Goal: Task Accomplishment & Management: Use online tool/utility

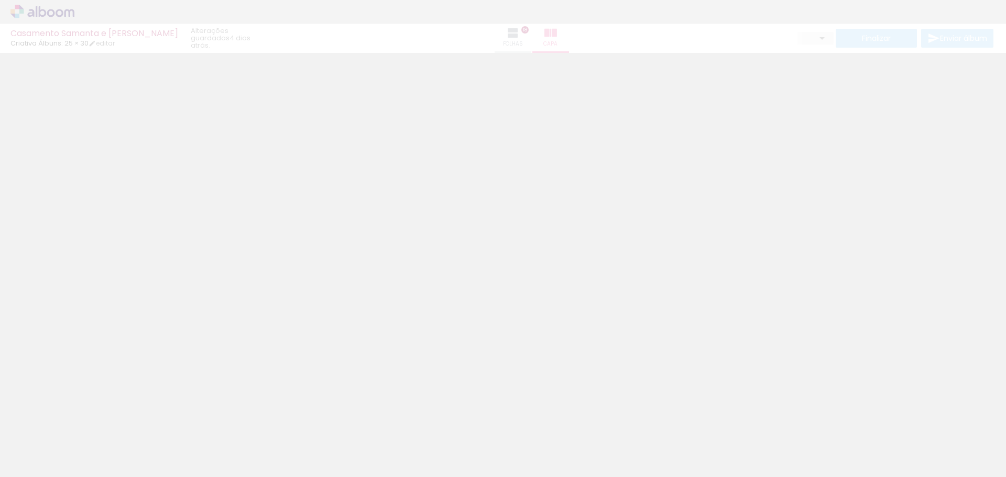
type input "0"
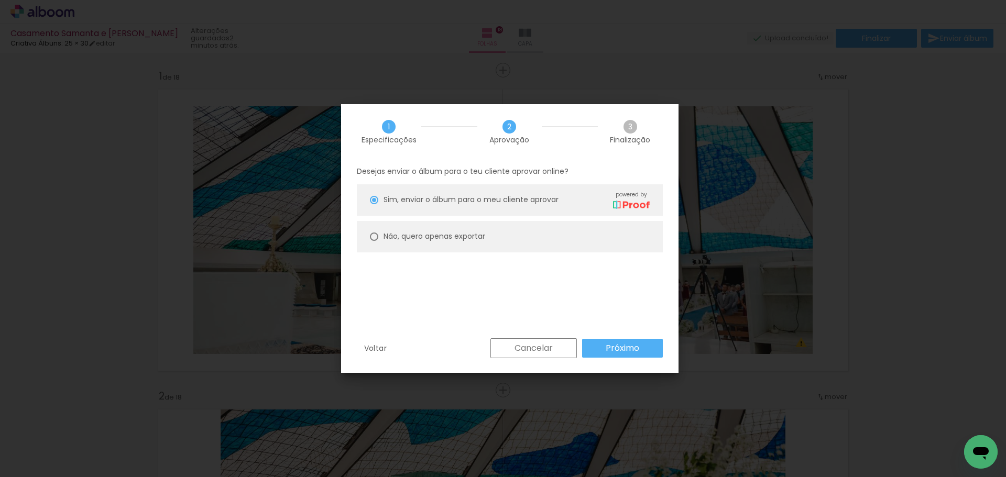
scroll to position [1624, 0]
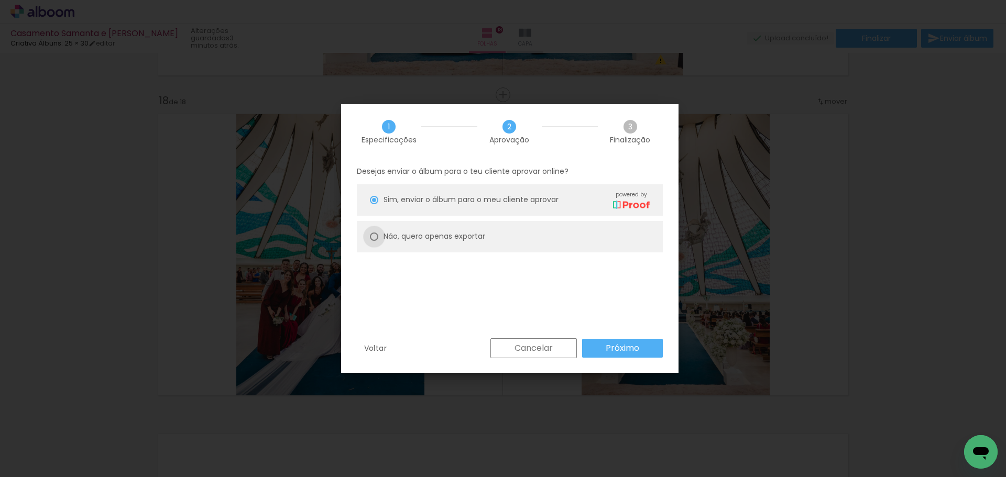
click at [373, 238] on div at bounding box center [374, 237] width 8 height 8
type paper-radio-button "on"
click at [456, 200] on span "Sim, enviar o álbum para o meu cliente aprovar" at bounding box center [470, 199] width 175 height 11
type paper-radio-button "on"
click at [979, 450] on icon "Abrir janela de mensagens" at bounding box center [981, 453] width 16 height 13
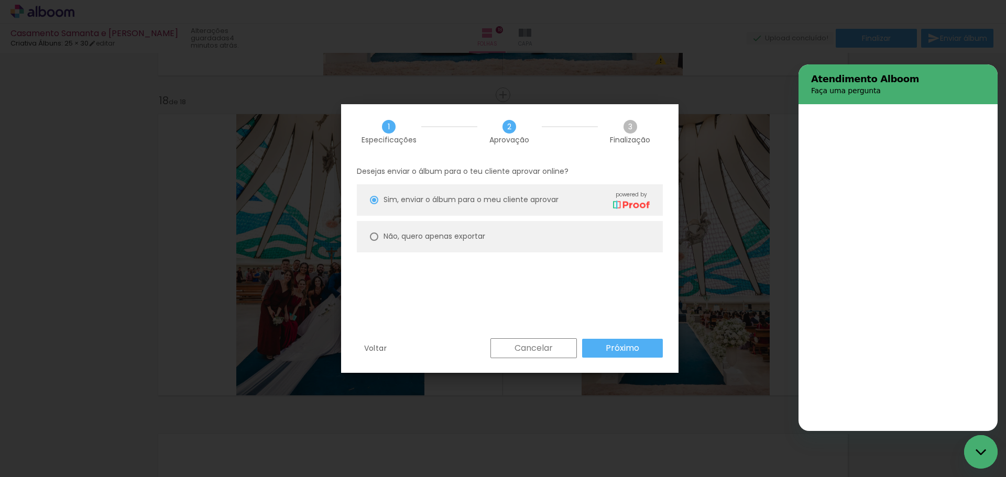
scroll to position [0, 0]
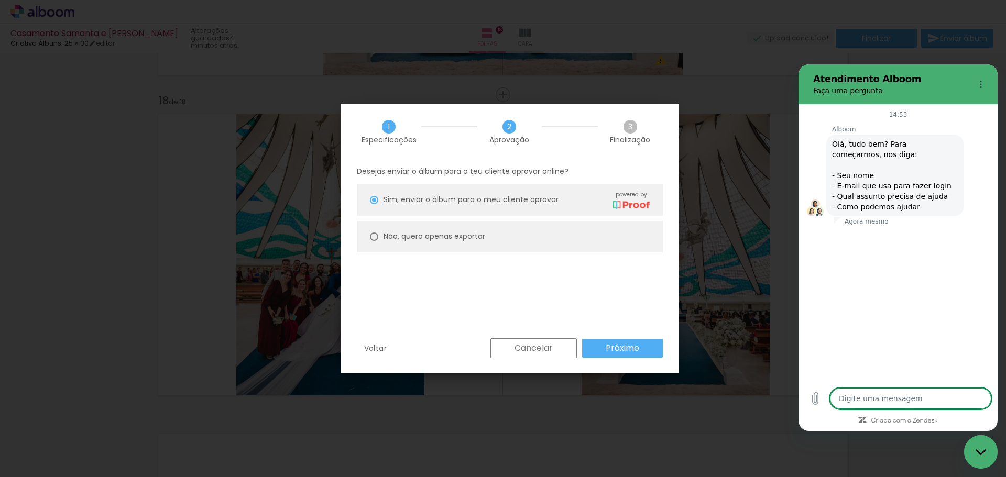
type textarea "x"
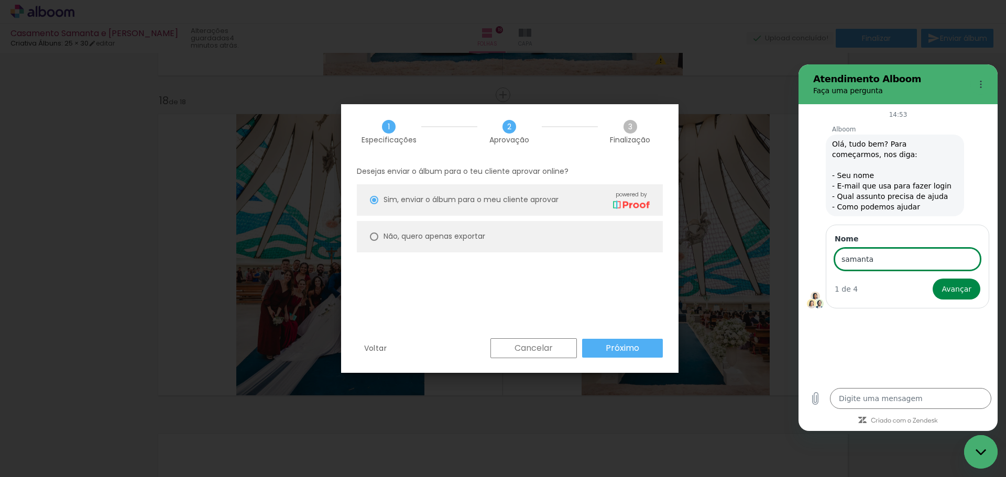
type input "samanta"
click at [932, 279] on button "Avançar" at bounding box center [956, 289] width 48 height 21
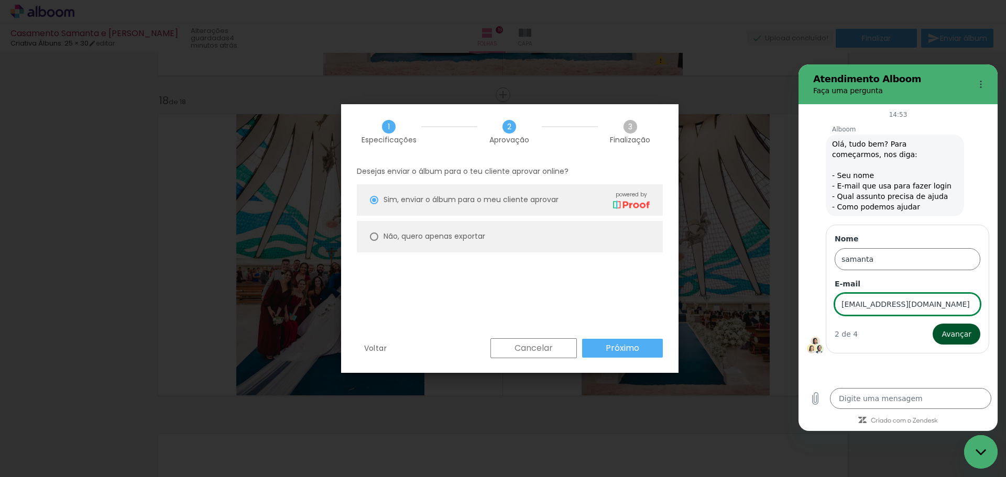
type input "[EMAIL_ADDRESS][DOMAIN_NAME]"
click at [967, 337] on span "Avançar" at bounding box center [956, 334] width 30 height 13
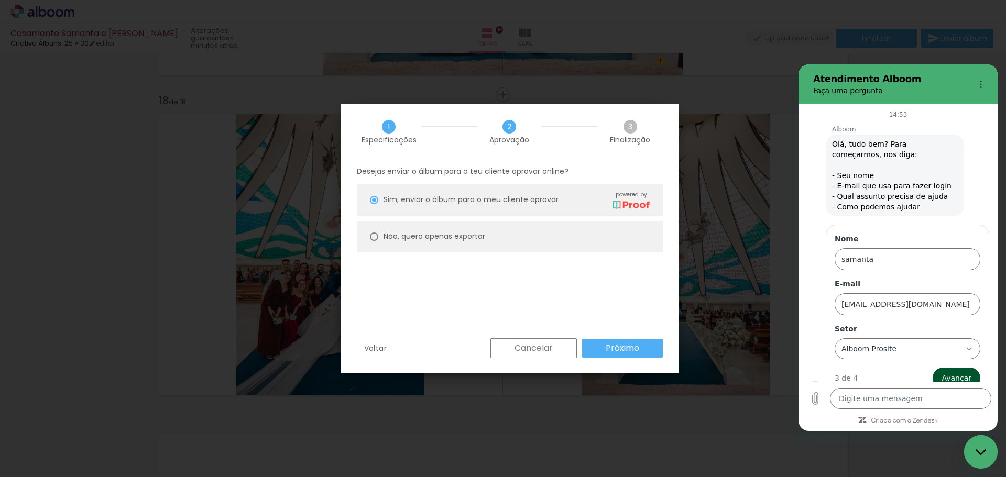
scroll to position [16, 0]
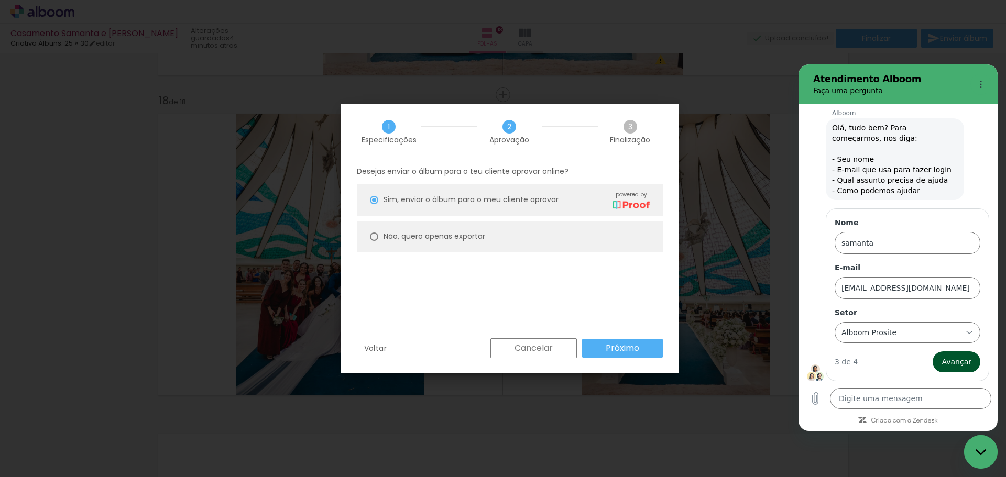
click at [953, 358] on span "Avançar" at bounding box center [956, 362] width 30 height 13
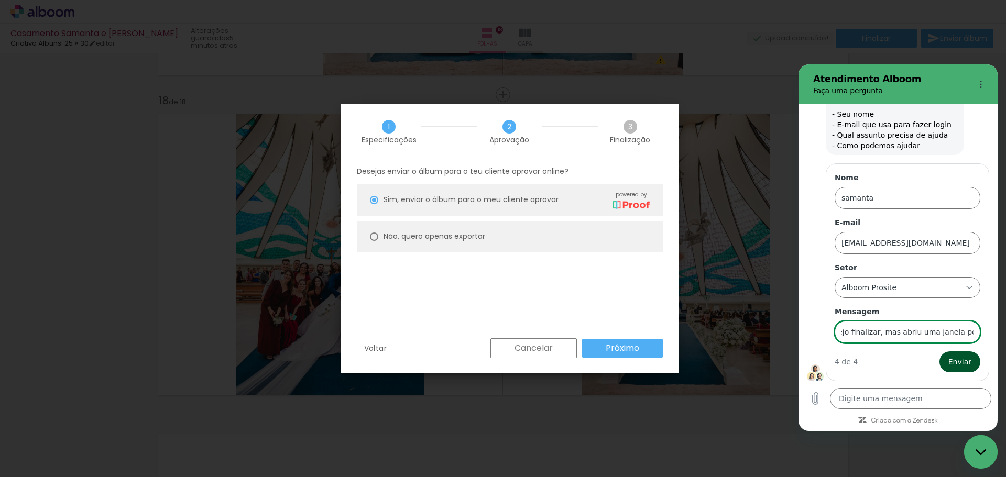
scroll to position [0, 229]
type input "já anexei os arquivos e já fiz a diagramação do album. Desejo finalizar, mas ab…"
click at [939, 351] on button "Enviar" at bounding box center [959, 361] width 41 height 21
type textarea "x"
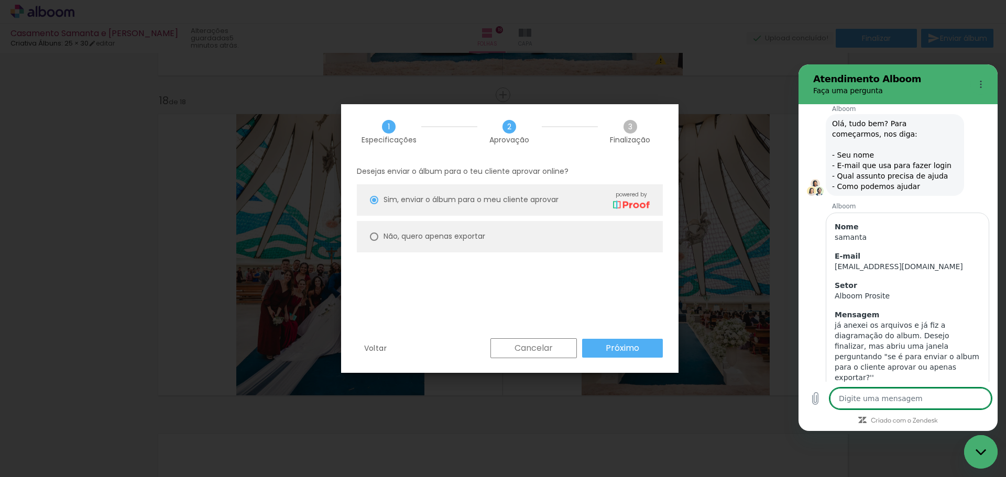
scroll to position [43, 0]
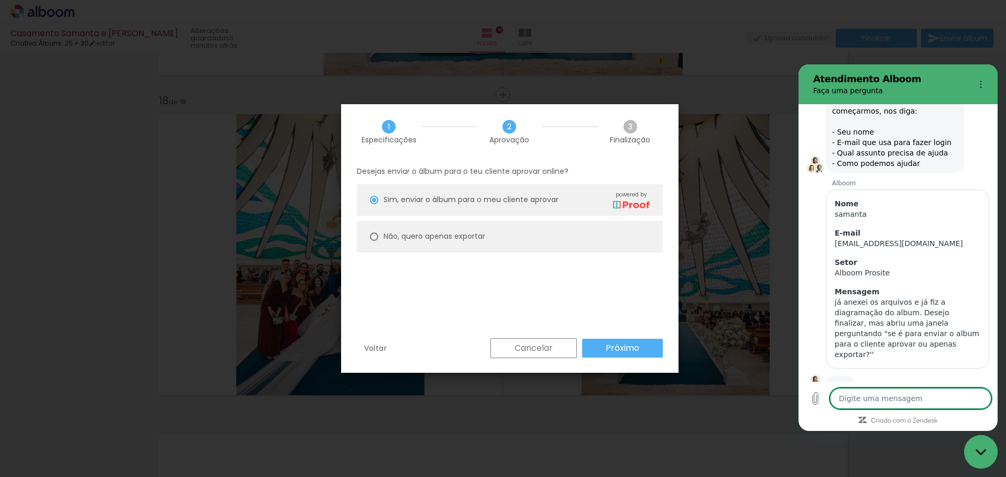
type textarea "n"
type textarea "x"
type textarea "na"
type textarea "x"
type textarea "nao"
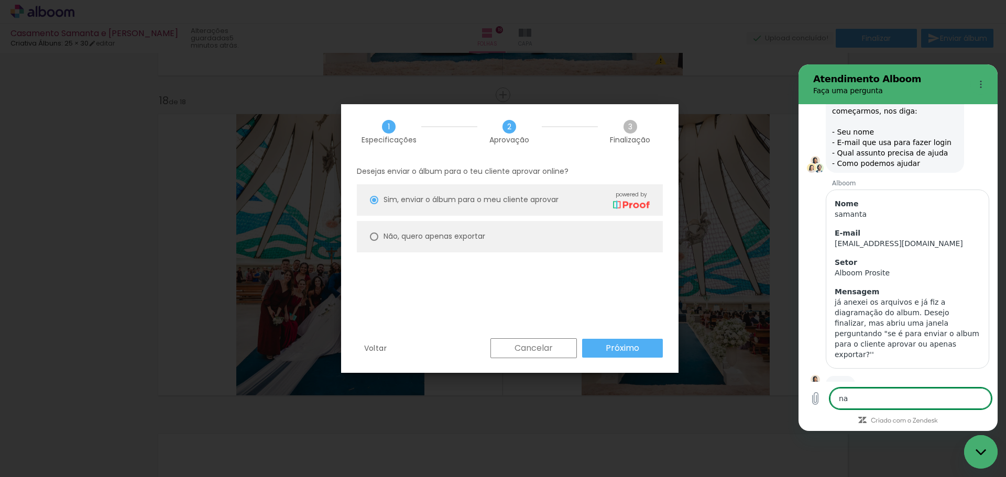
type textarea "x"
type textarea "nao"
type textarea "x"
type textarea "nao s"
type textarea "x"
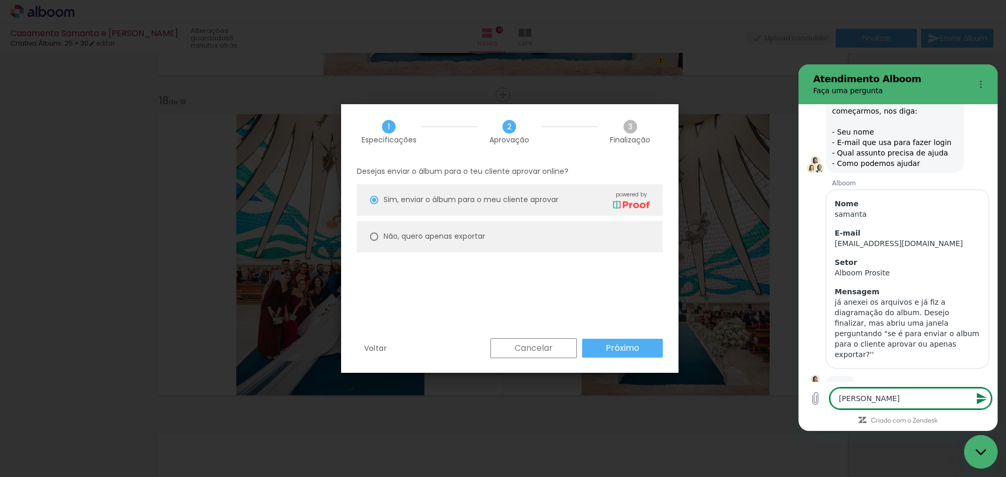
type textarea "nao se"
type textarea "x"
type textarea "nao sei"
type textarea "x"
type textarea "nao sei"
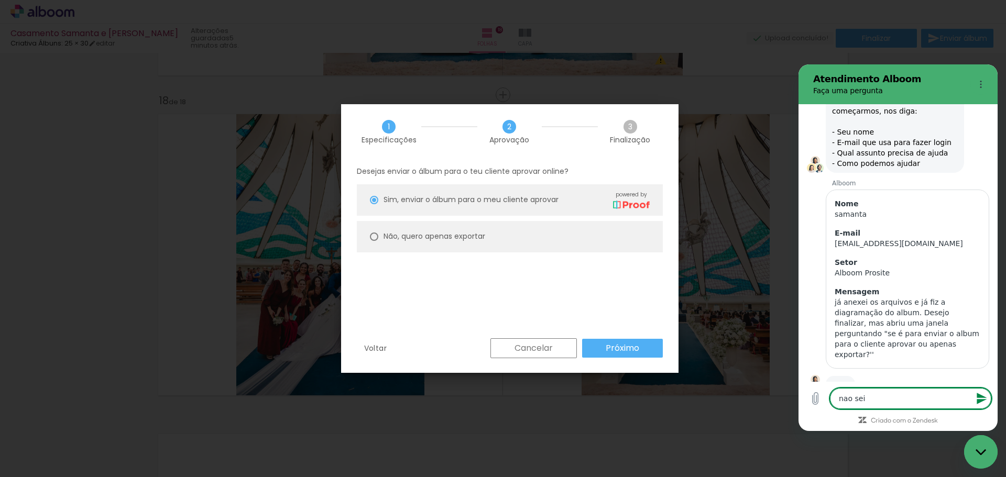
type textarea "x"
type textarea "nao sei o"
type textarea "x"
type textarea "nao sei o"
type textarea "x"
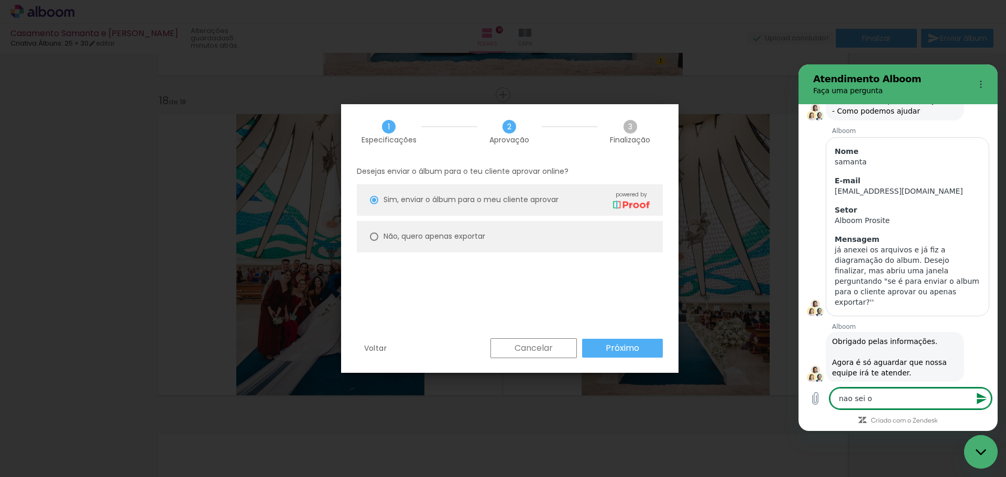
scroll to position [98, 0]
type textarea "nao sei o q"
type textarea "x"
type textarea "nao sei o qu"
type textarea "x"
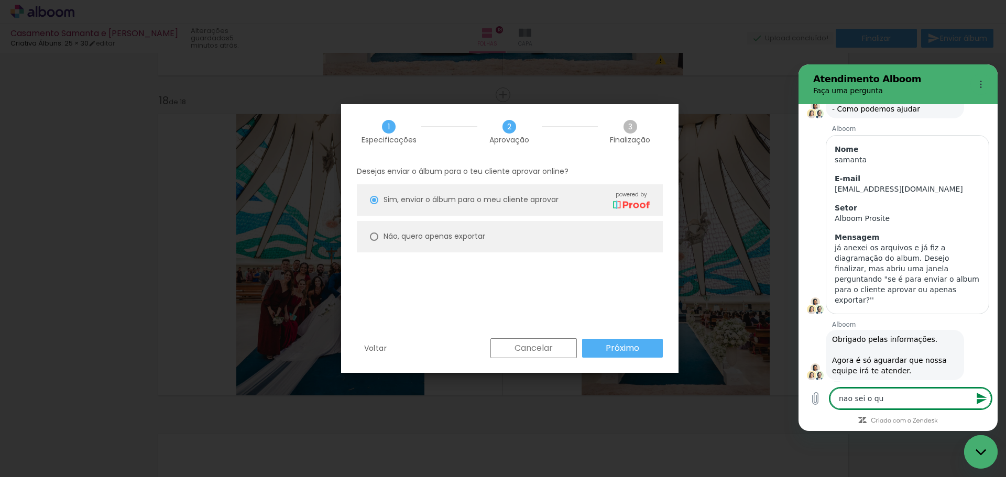
type textarea "nao sei o que"
type textarea "x"
type textarea "nao sei o que"
type textarea "x"
type textarea "nao sei o que f"
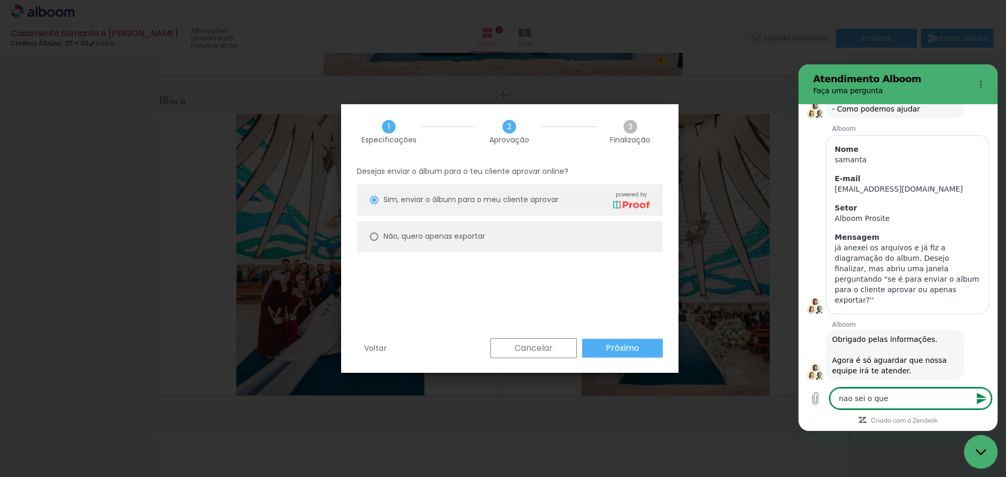
type textarea "x"
type textarea "nao sei o que fa"
type textarea "x"
type textarea "nao sei o que faz"
type textarea "x"
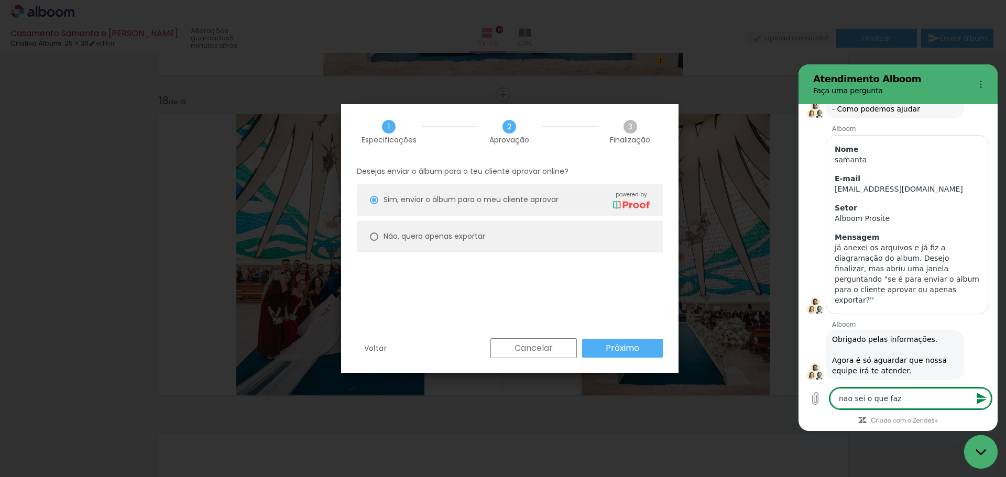
type textarea "nao sei o que faze"
type textarea "x"
type textarea "nao sei o que fazer"
type textarea "x"
type textarea "nao sei o que fazer"
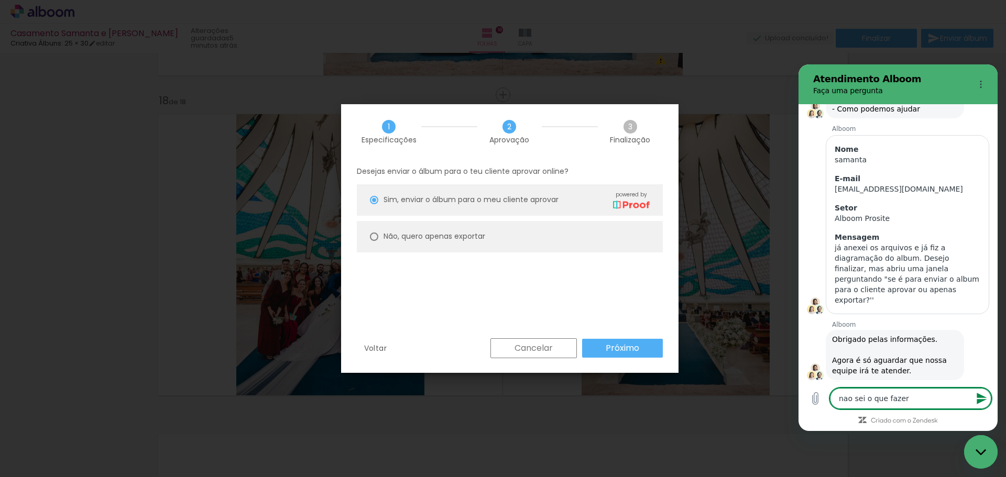
type textarea "x"
type textarea "nao sei o que fazer"
type textarea "x"
type textarea "nao sei o que faze"
type textarea "x"
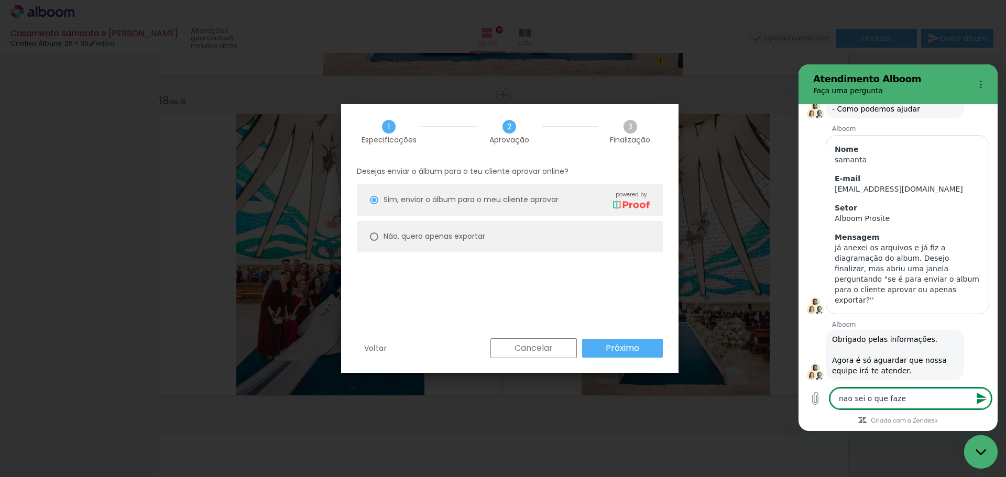
type textarea "nao sei o que faz"
type textarea "x"
type textarea "nao sei o que fa"
type textarea "x"
type textarea "nao sei o que f"
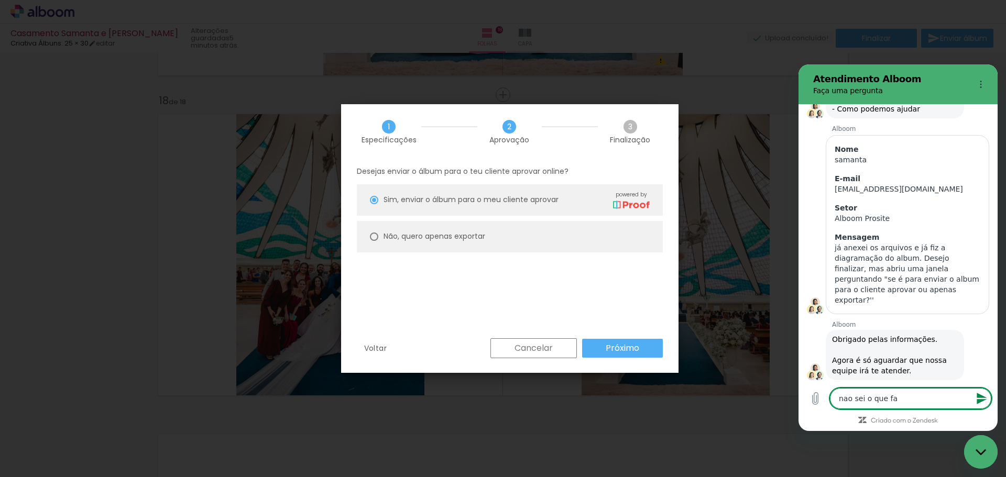
type textarea "x"
type textarea "nao sei o que"
type textarea "x"
type textarea "nao sei o que"
type textarea "x"
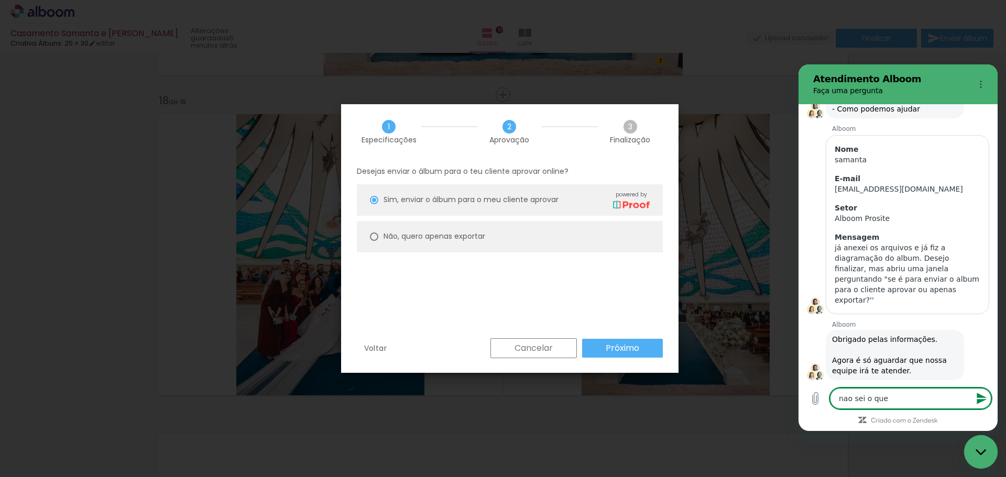
type textarea "nao sei o qu"
type textarea "x"
type textarea "nao sei o q"
type textarea "x"
type textarea "nao sei o"
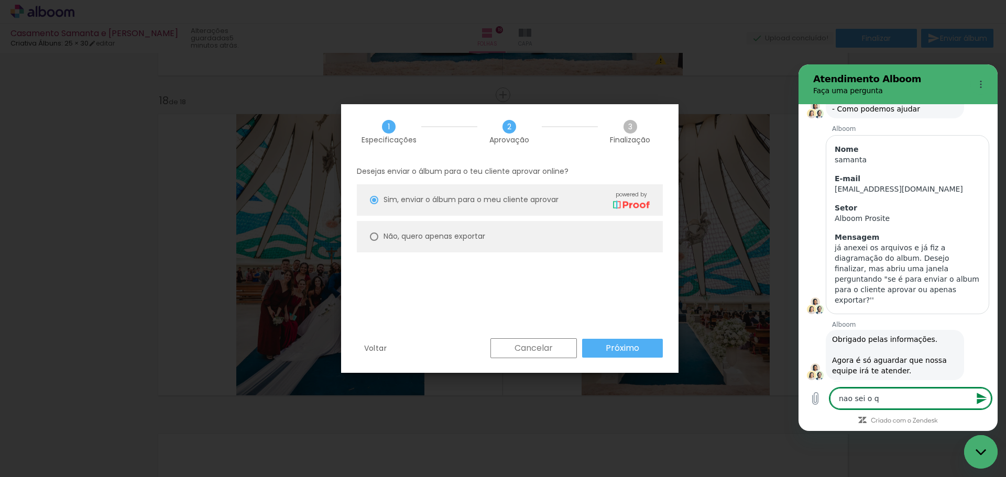
type textarea "x"
type textarea "nao sei o"
type textarea "x"
type textarea "nao sei"
type textarea "x"
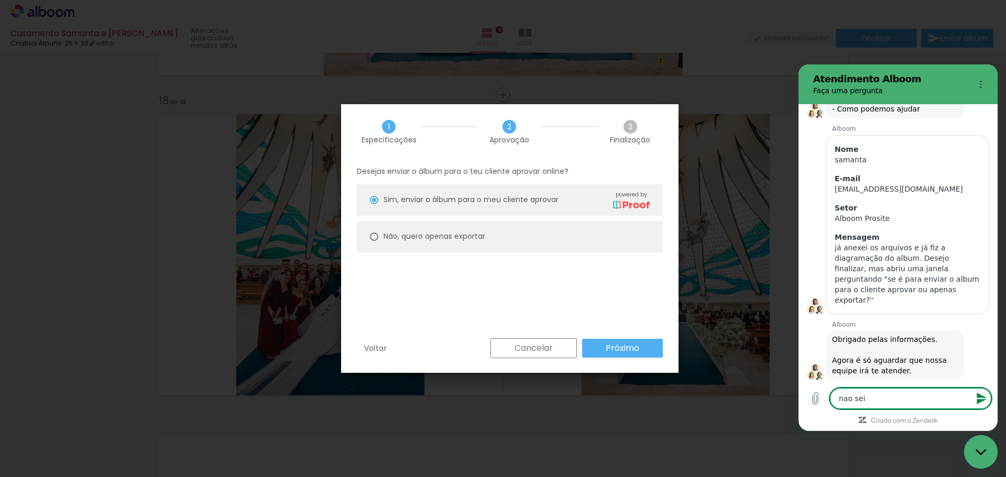
type textarea "nao sei c"
type textarea "x"
type textarea "nao sei co"
type textarea "x"
type textarea "nao sei com"
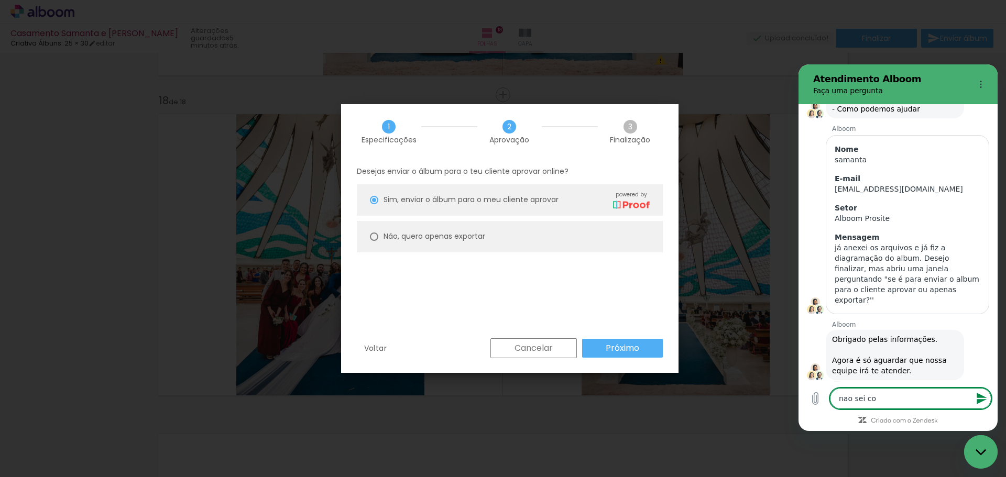
type textarea "x"
type textarea "nao sei como"
type textarea "x"
type textarea "nao sei como"
type textarea "x"
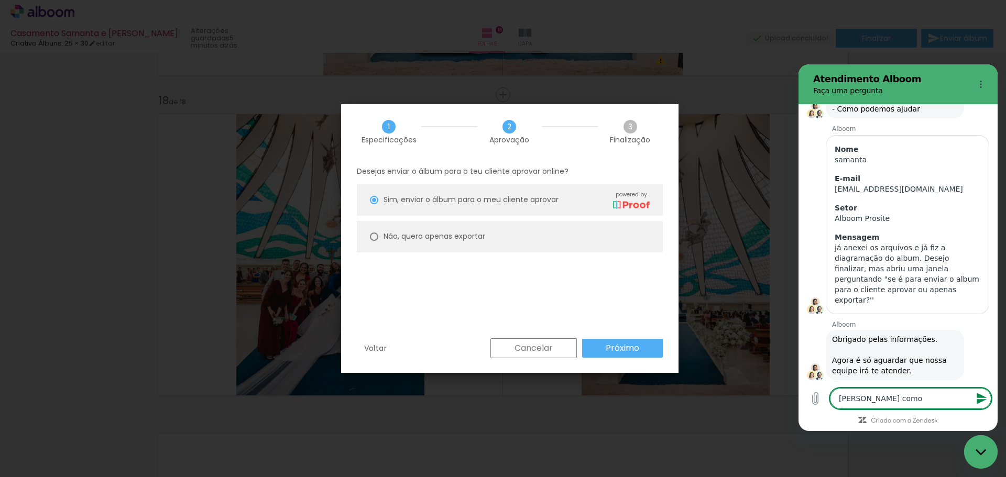
type textarea "nao sei como p"
type textarea "x"
type textarea "nao sei como pr"
type textarea "x"
type textarea "nao sei como pro"
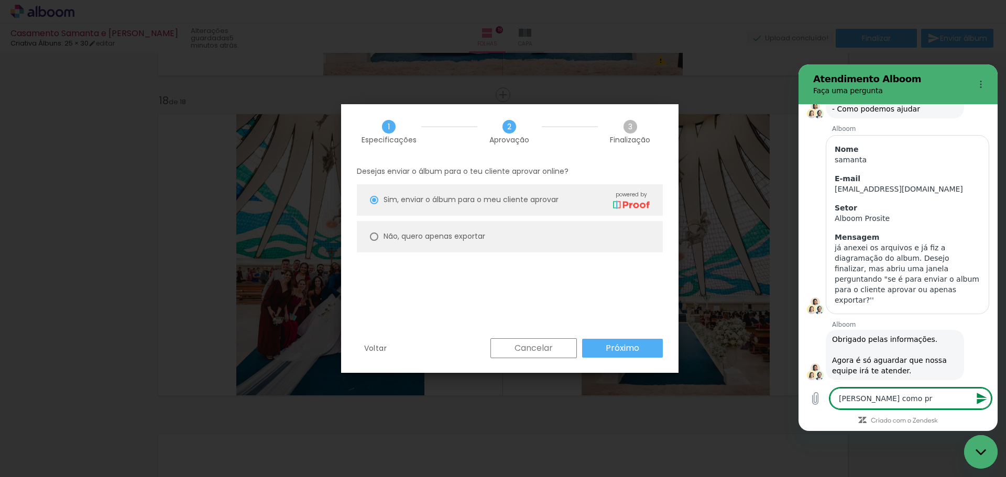
type textarea "x"
type textarea "nao sei como pros"
type textarea "x"
type textarea "nao sei como pross"
type textarea "x"
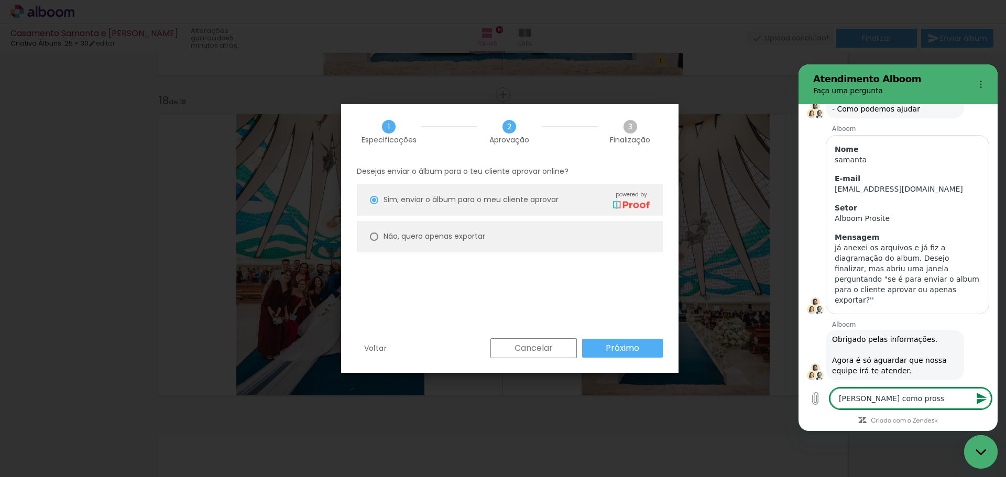
type textarea "nao sei como prosse"
type textarea "x"
type textarea "nao sei como prosseg"
type textarea "x"
type textarea "nao sei como prossegu"
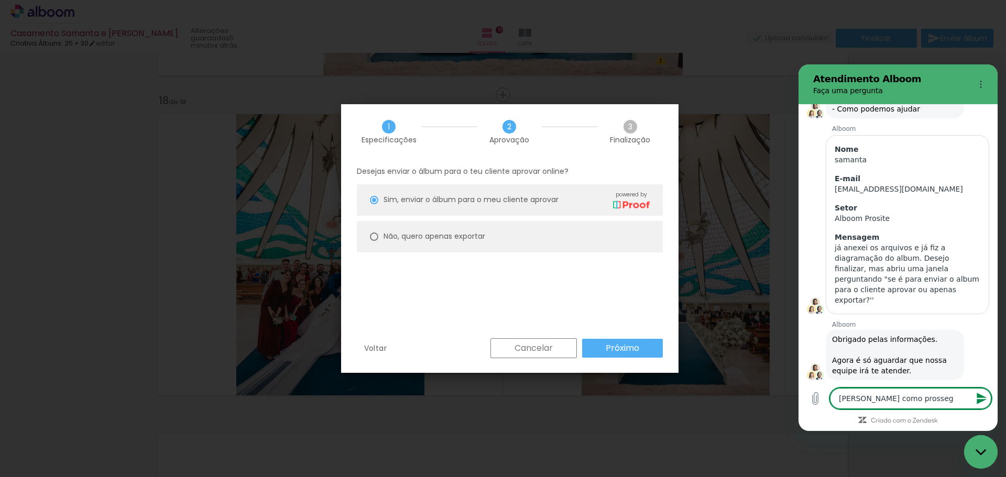
type textarea "x"
type textarea "nao sei como prossegui"
type textarea "x"
type textarea "[PERSON_NAME] como prosseguir"
type textarea "x"
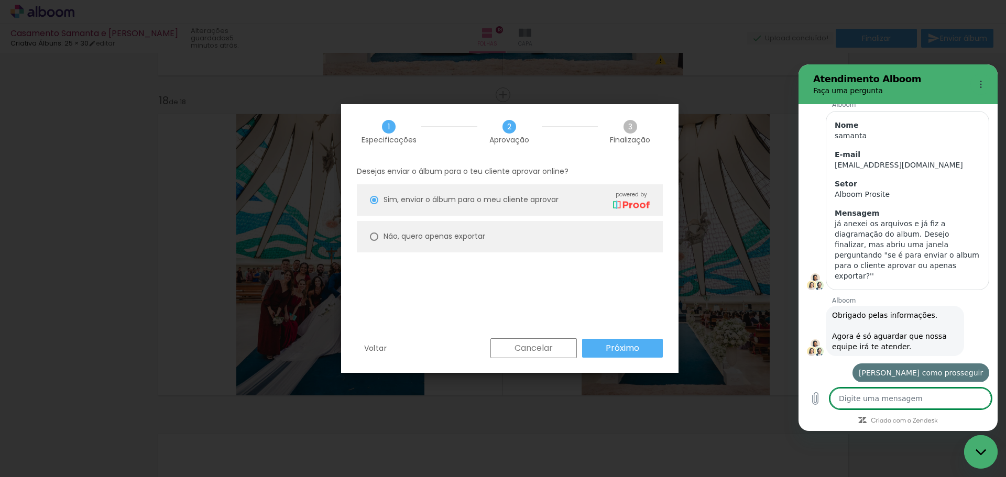
type textarea "x"
click at [0, 0] on slot "Próximo" at bounding box center [0, 0] width 0 height 0
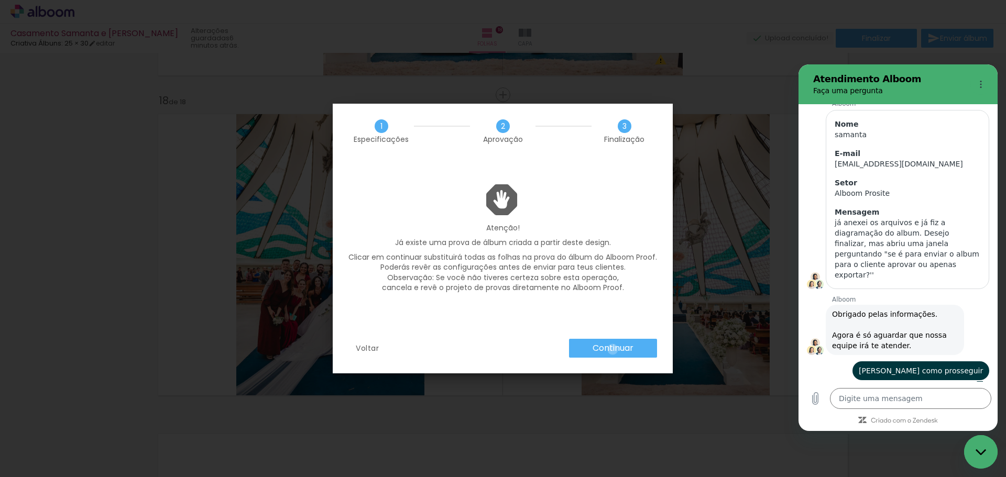
click at [0, 0] on slot "Continuar" at bounding box center [0, 0] width 0 height 0
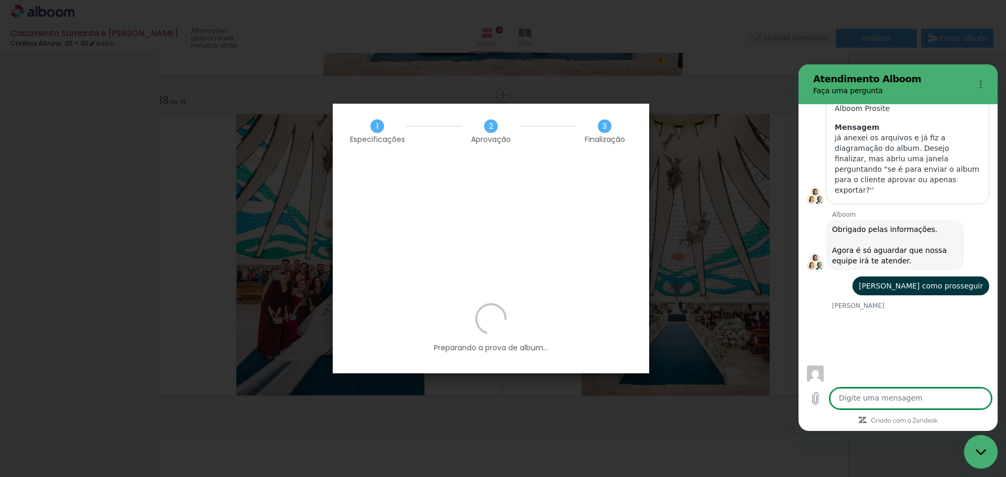
scroll to position [210, 0]
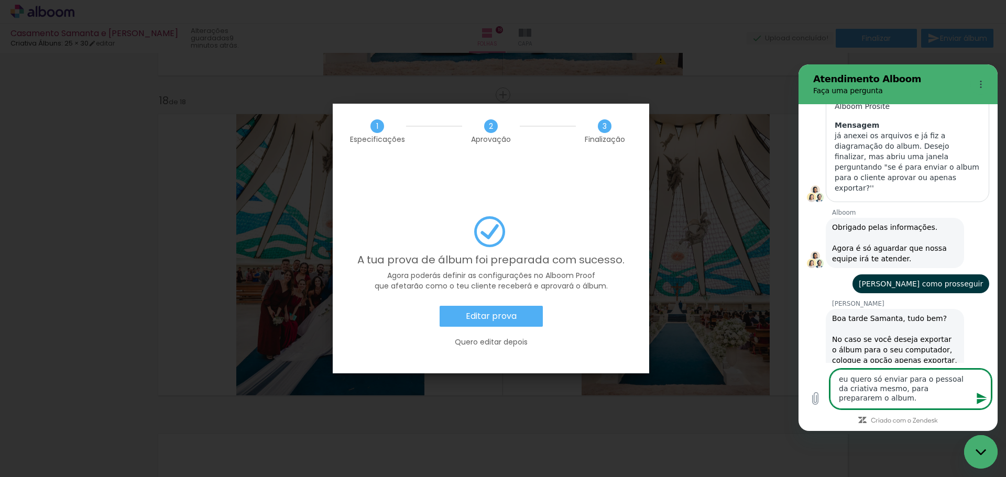
type textarea "eu quero só enviar para o pessoal da criativa mesmo, para prepararem o album."
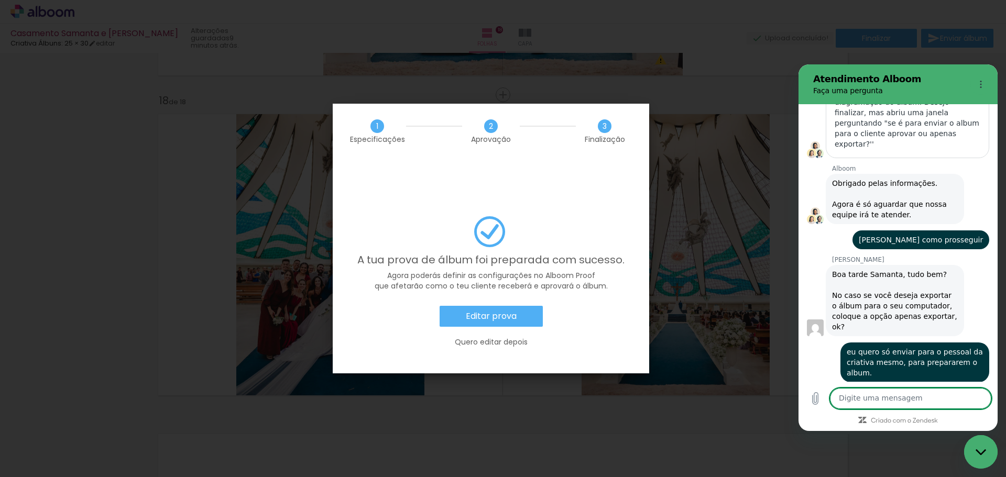
scroll to position [256, 0]
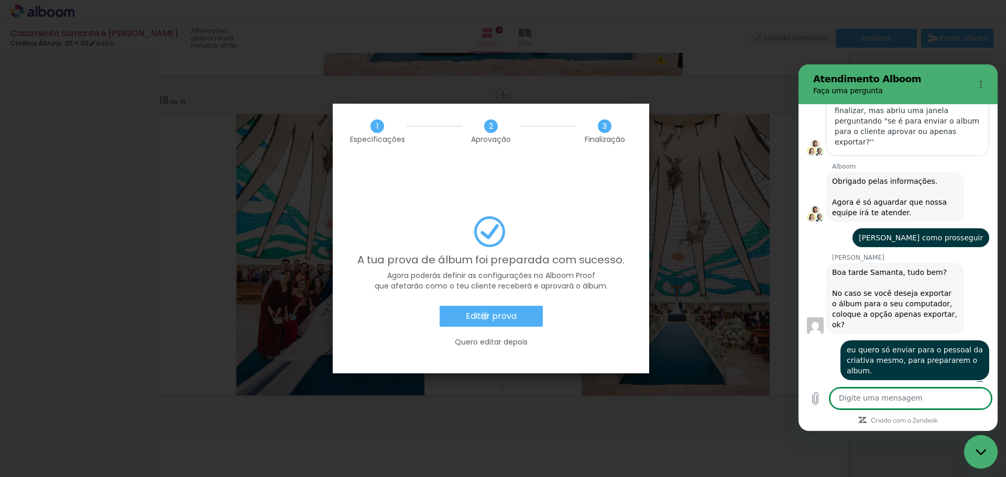
click at [0, 0] on slot "Editar prova" at bounding box center [0, 0] width 0 height 0
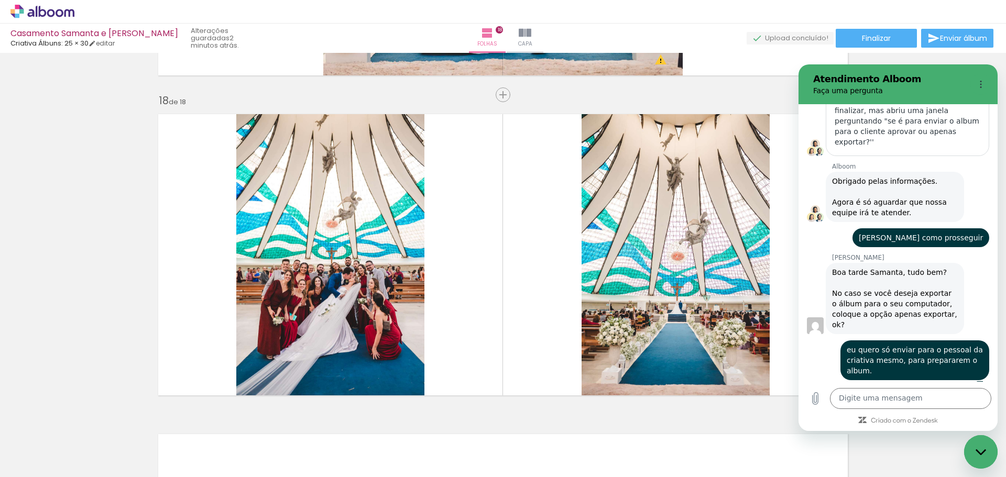
scroll to position [1624, 0]
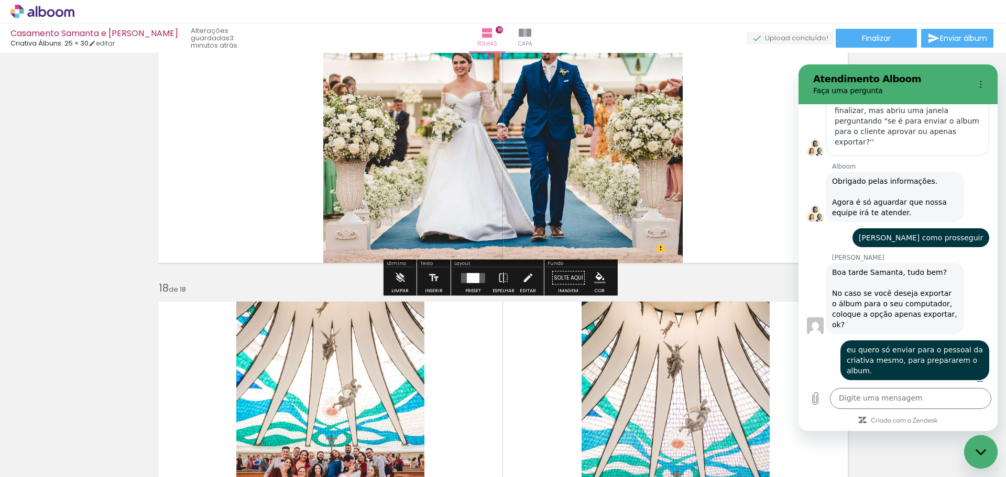
scroll to position [5154, 0]
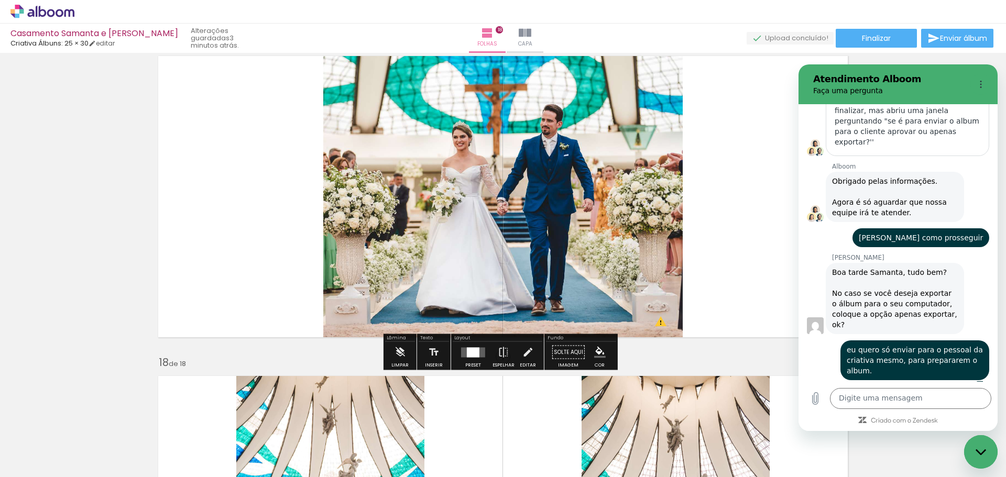
click at [759, 153] on quentale-layouter at bounding box center [503, 197] width 702 height 294
click at [978, 84] on icon "Menu de opções" at bounding box center [980, 84] width 8 height 8
click at [740, 143] on quentale-layouter at bounding box center [503, 197] width 702 height 294
click at [876, 36] on span "Finalizar" at bounding box center [876, 38] width 29 height 7
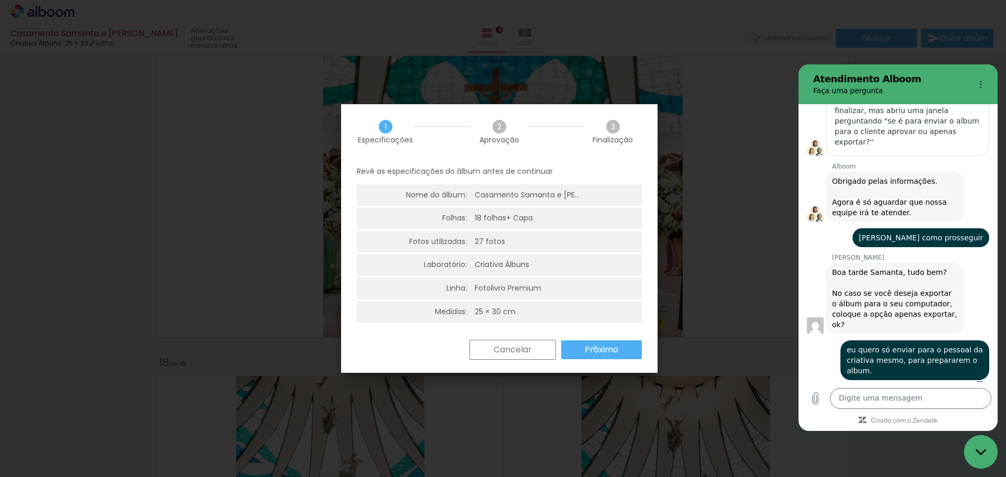
click at [0, 0] on slot "Próximo" at bounding box center [0, 0] width 0 height 0
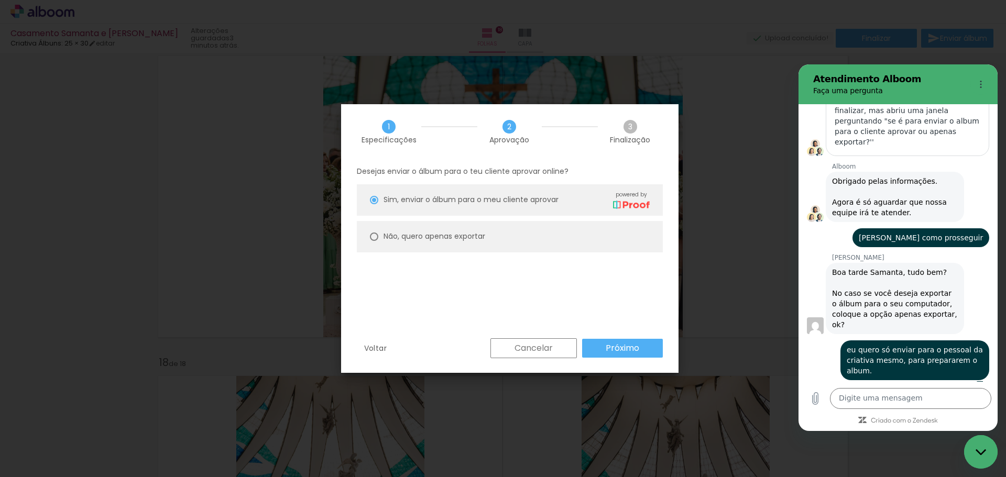
click at [0, 0] on slot "Não, quero apenas exportar" at bounding box center [0, 0] width 0 height 0
type paper-radio-button "on"
click at [0, 0] on slot "Próximo" at bounding box center [0, 0] width 0 height 0
type input "Alta, 300 DPI"
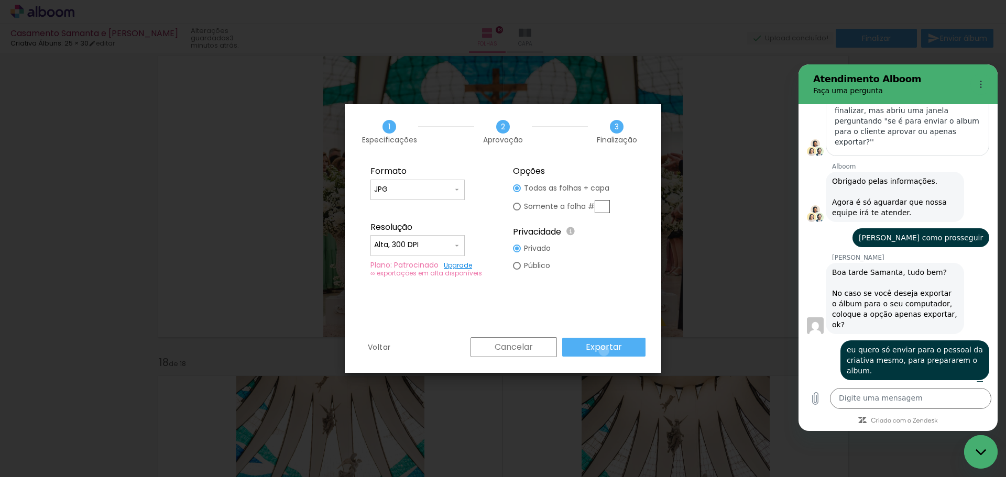
click at [0, 0] on slot "Exportar" at bounding box center [0, 0] width 0 height 0
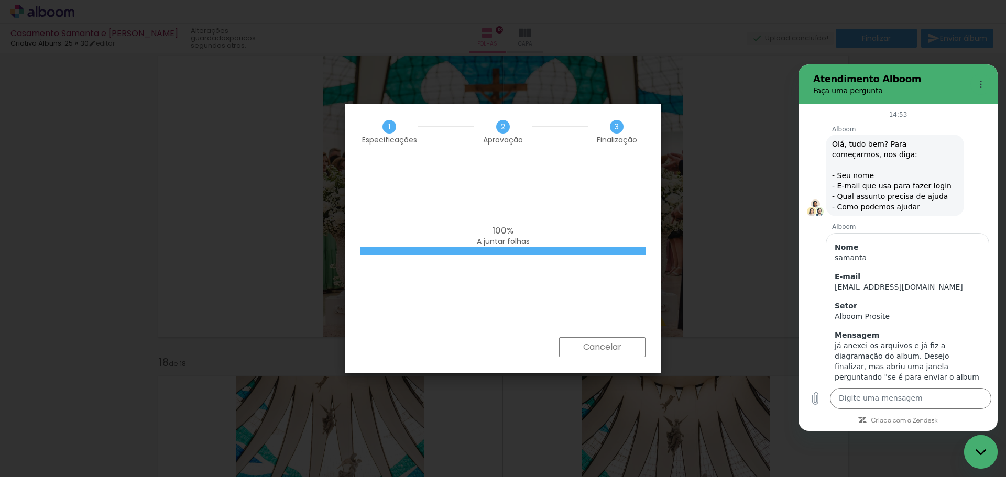
scroll to position [256, 0]
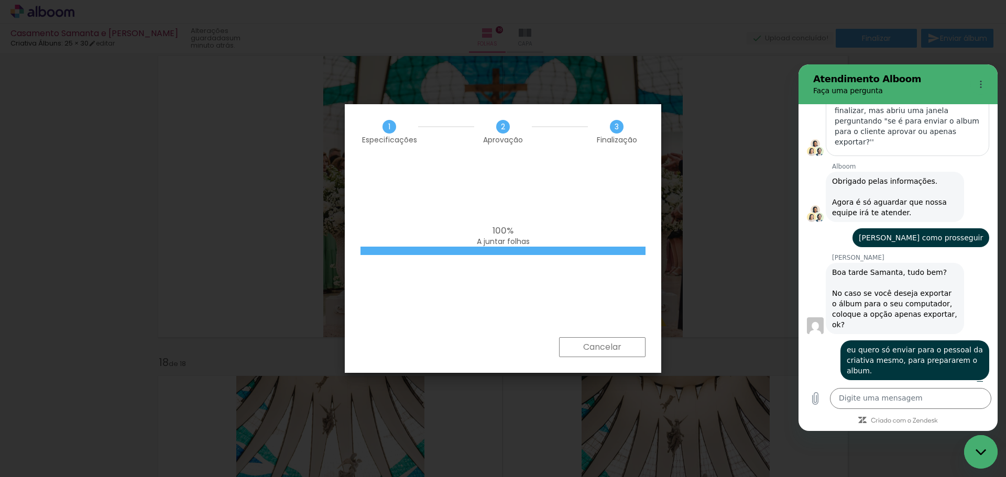
click at [561, 295] on div "100% A juntar folhas" at bounding box center [503, 248] width 316 height 178
click at [981, 83] on icon "Menu de opções" at bounding box center [980, 84] width 8 height 8
click at [982, 81] on icon "Menu de opções" at bounding box center [980, 84] width 8 height 8
click at [733, 335] on iron-overlay-backdrop at bounding box center [503, 238] width 1006 height 477
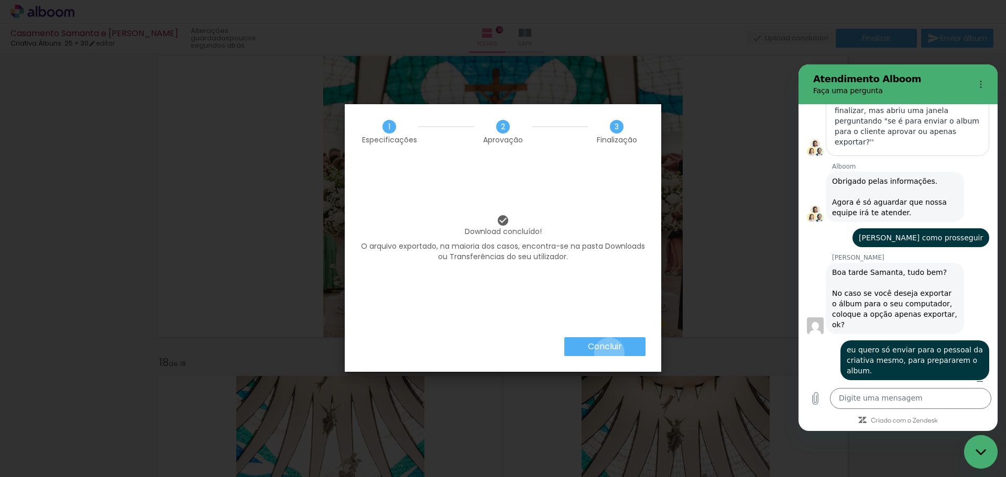
click at [608, 352] on paper-button "Concluir" at bounding box center [604, 346] width 81 height 19
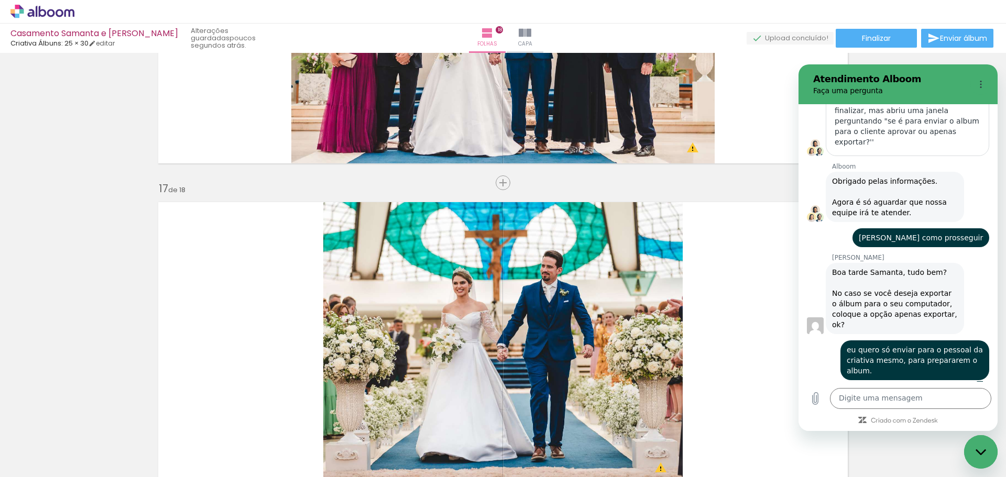
scroll to position [4996, 0]
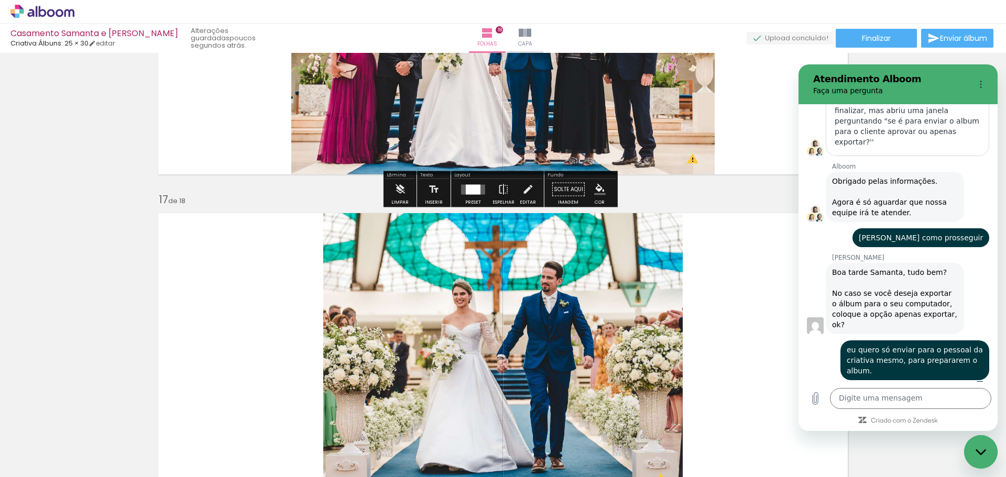
click at [960, 40] on span "Enviar álbum" at bounding box center [963, 38] width 47 height 7
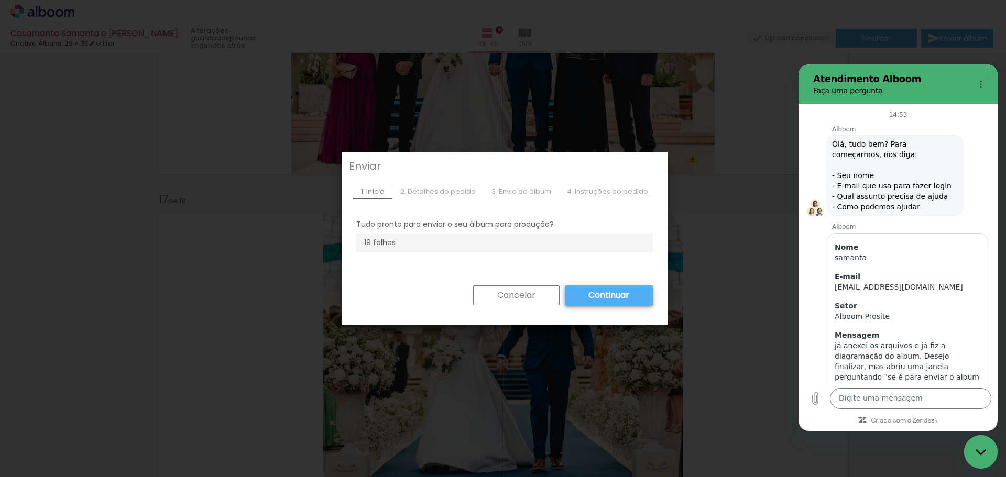
scroll to position [256, 0]
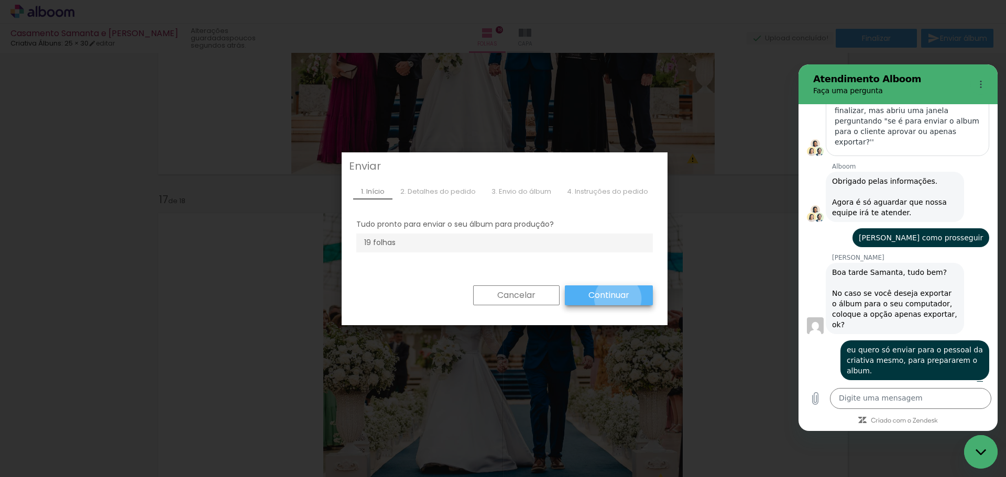
click at [0, 0] on slot "Continuar" at bounding box center [0, 0] width 0 height 0
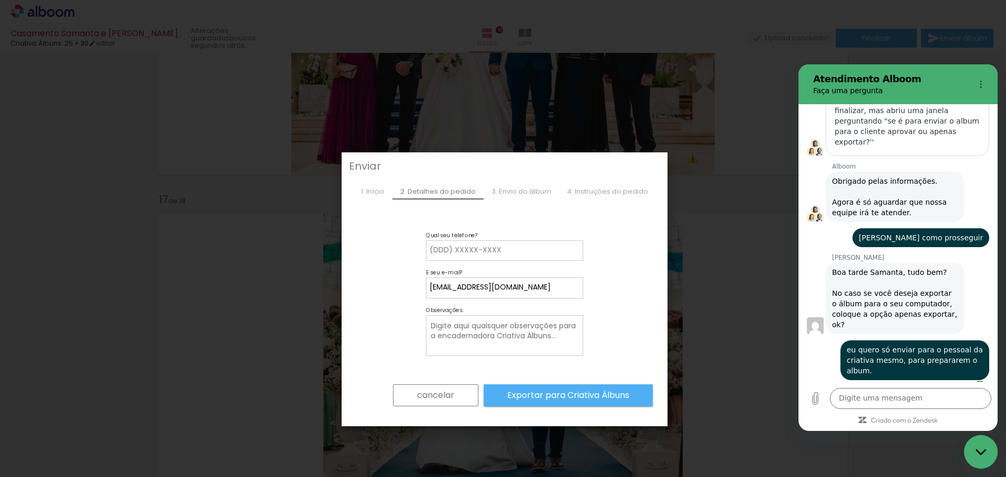
click at [521, 241] on paper-input-container "Qual seu telefone?" at bounding box center [504, 250] width 157 height 21
type input "48991100212"
type paper-input "48991100212"
click at [550, 338] on textarea at bounding box center [505, 336] width 152 height 33
click at [497, 331] on textarea at bounding box center [505, 336] width 152 height 33
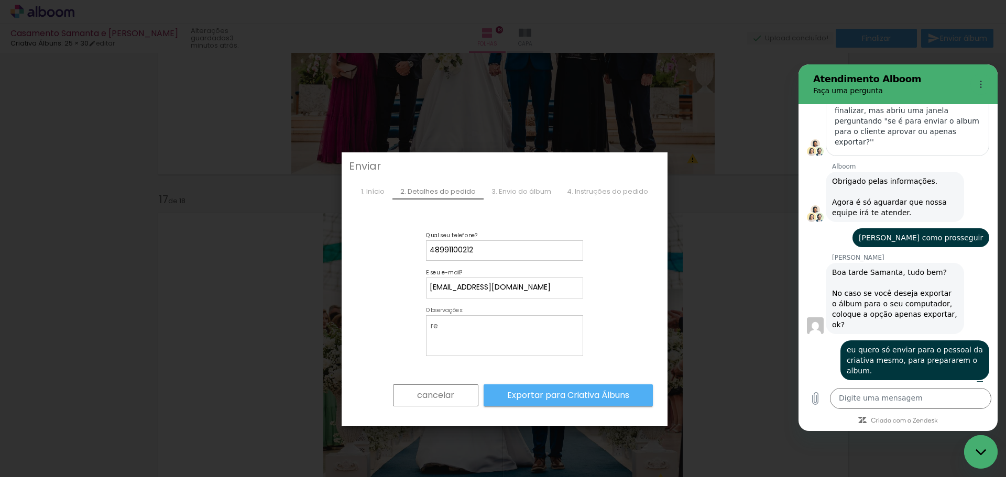
type textarea "r"
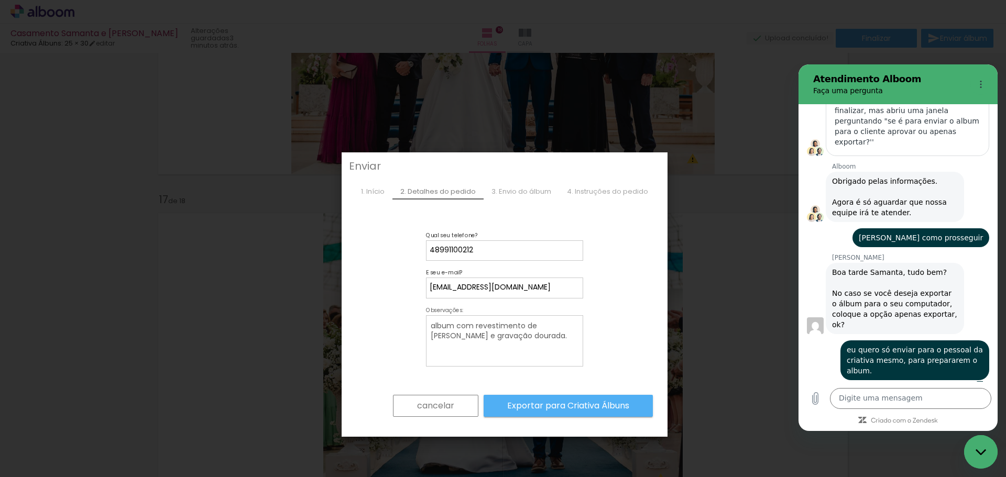
type textarea "album com revestimento de [PERSON_NAME] e gravação dourada."
click at [0, 0] on slot "Exportar para Criativa Álbuns" at bounding box center [0, 0] width 0 height 0
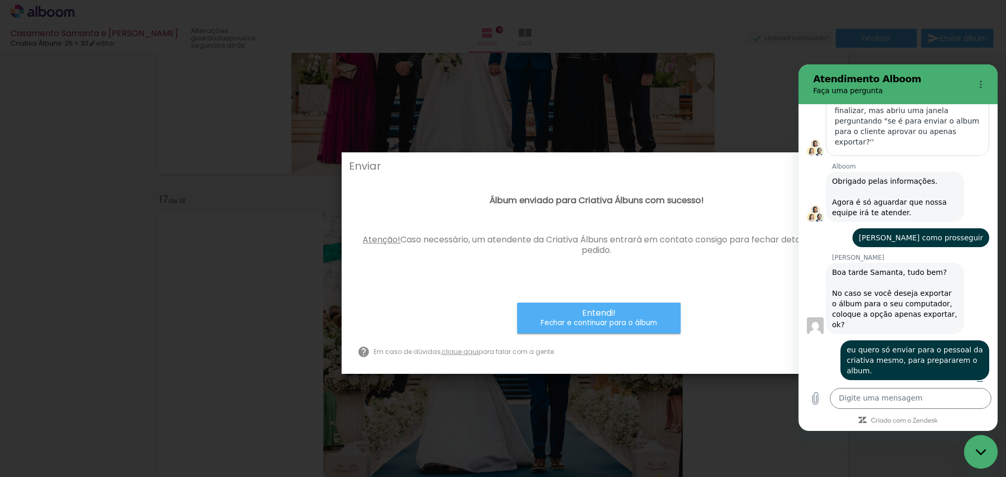
click at [597, 316] on span "Entendi!" at bounding box center [599, 313] width 34 height 10
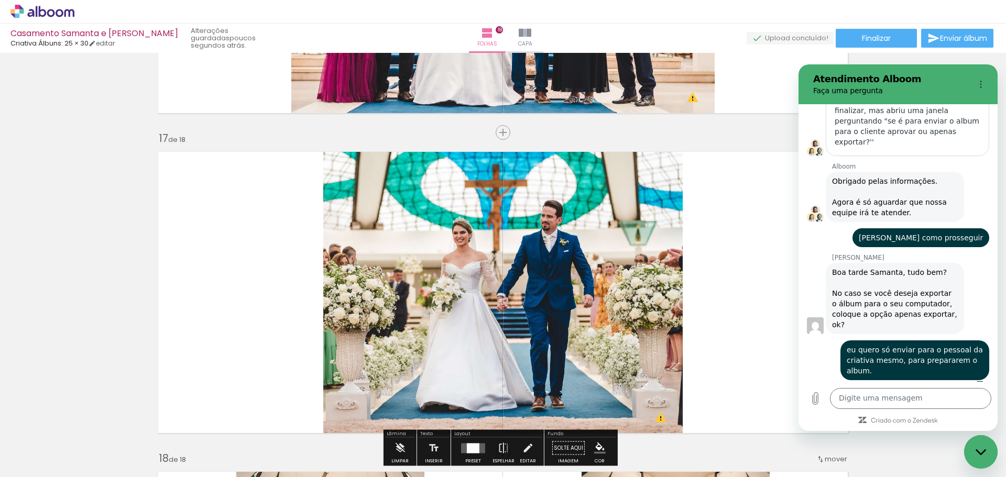
scroll to position [5258, 0]
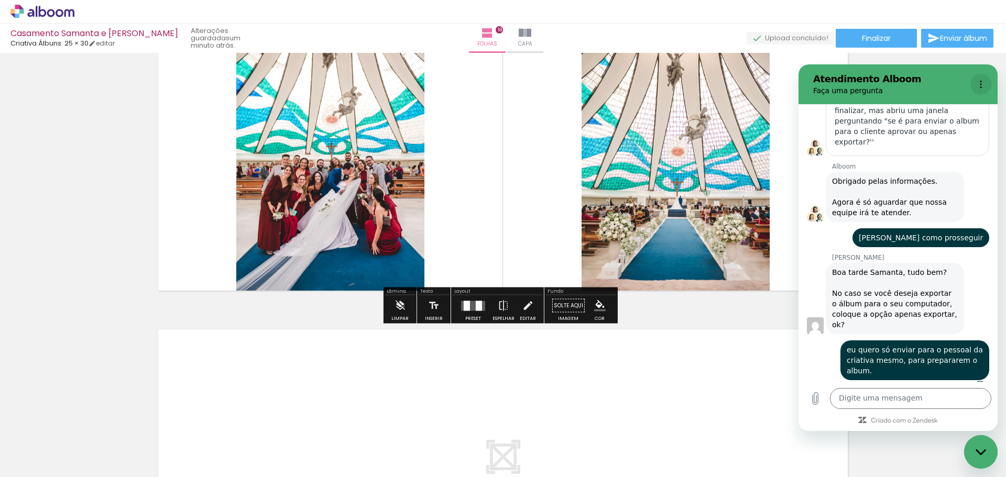
click at [977, 84] on icon "Menu de opções" at bounding box center [980, 84] width 8 height 8
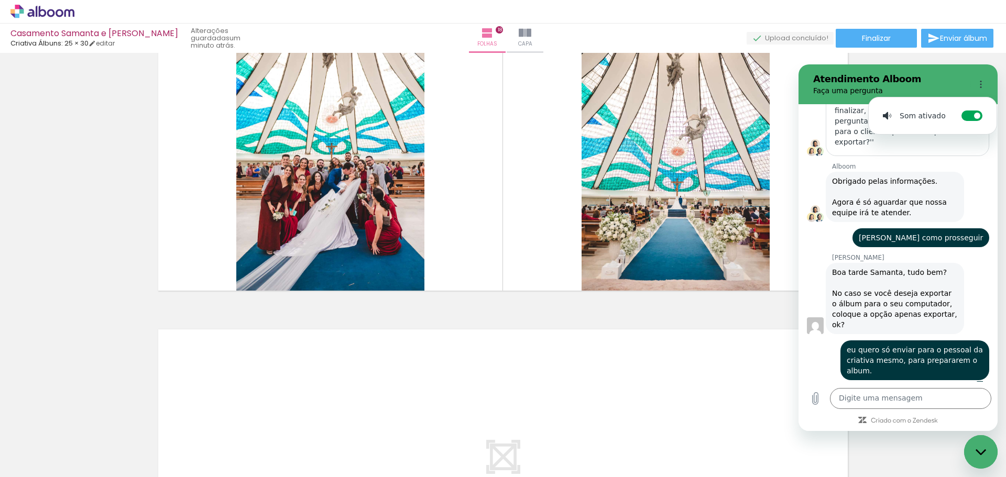
click at [919, 74] on h2 "Atendimento Alboom" at bounding box center [889, 79] width 153 height 13
click at [740, 357] on quentale-layouter at bounding box center [503, 470] width 702 height 294
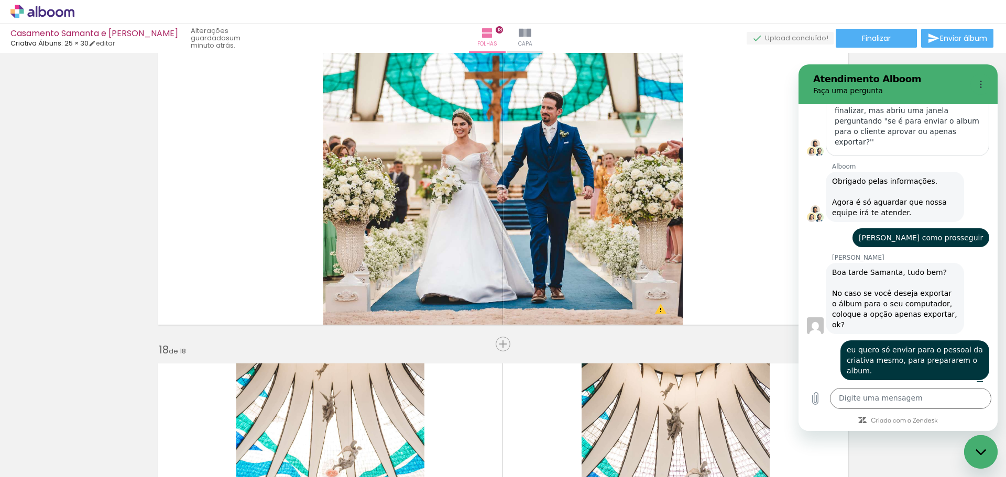
scroll to position [4996, 0]
